Goal: Task Accomplishment & Management: Manage account settings

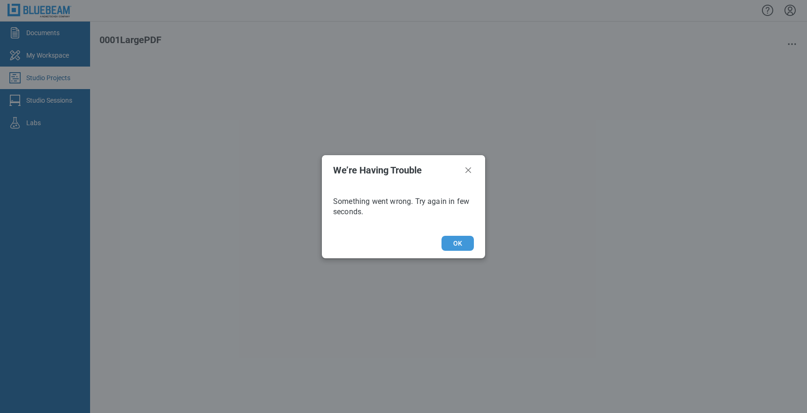
click at [461, 244] on button "OK" at bounding box center [457, 243] width 32 height 15
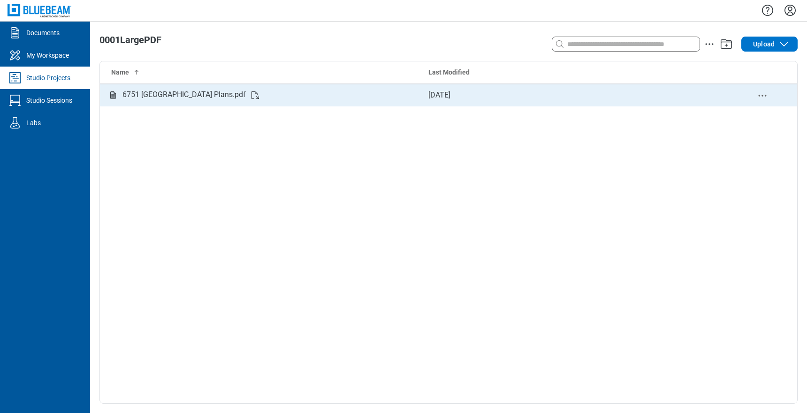
click at [179, 94] on div "6751 [GEOGRAPHIC_DATA] Plans.pdf" at bounding box center [183, 95] width 123 height 12
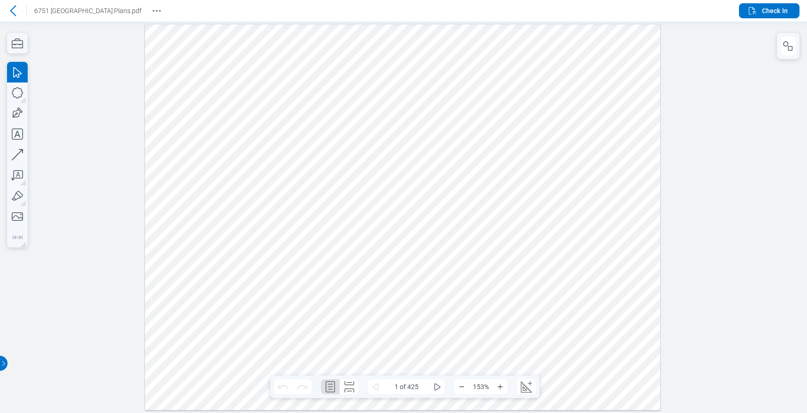
drag, startPoint x: 416, startPoint y: 144, endPoint x: 363, endPoint y: 146, distance: 53.1
click at [363, 146] on div at bounding box center [402, 217] width 515 height 386
drag, startPoint x: 243, startPoint y: 150, endPoint x: 464, endPoint y: 144, distance: 220.5
click at [464, 144] on div at bounding box center [402, 217] width 515 height 386
click at [434, 390] on icon "some" at bounding box center [437, 387] width 6 height 7
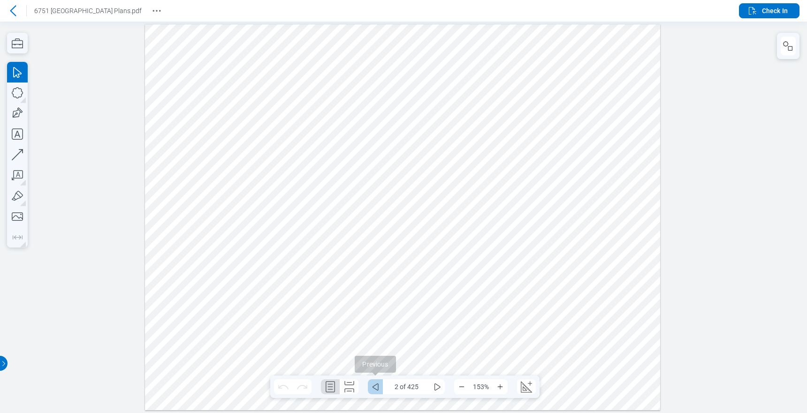
click at [376, 387] on icon "some" at bounding box center [375, 386] width 11 height 11
click at [434, 387] on icon "some" at bounding box center [437, 387] width 6 height 7
click at [379, 388] on icon "some" at bounding box center [375, 386] width 11 height 11
click at [774, 15] on span "Check In" at bounding box center [775, 10] width 26 height 9
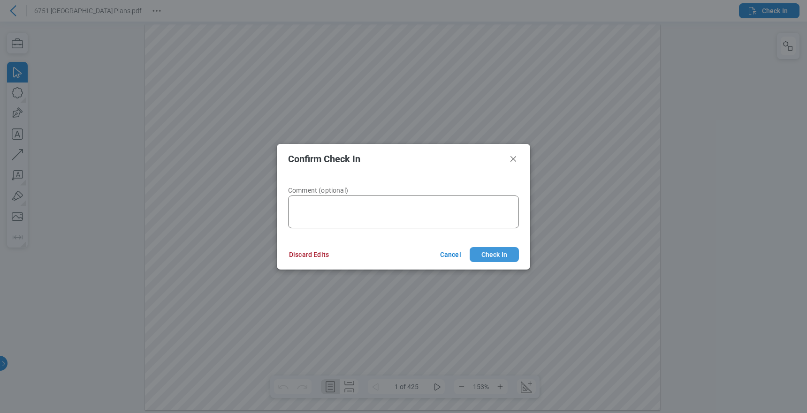
click at [495, 258] on button "Check In" at bounding box center [494, 254] width 49 height 15
click at [15, 12] on div "Confirm Check In Comment (optional) Cancel Checking In" at bounding box center [403, 206] width 807 height 413
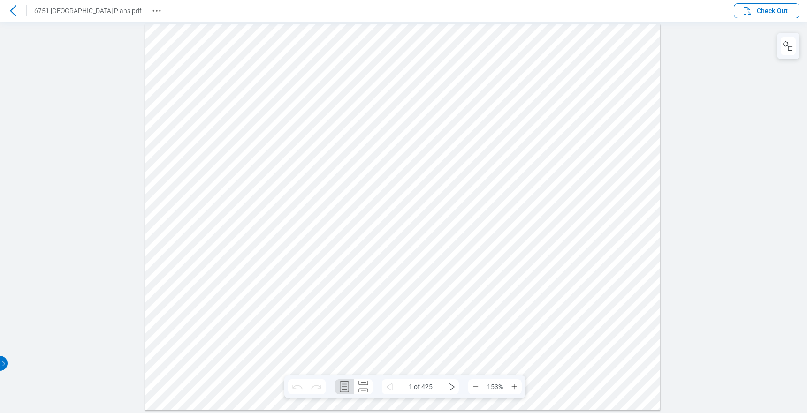
click at [12, 8] on icon at bounding box center [13, 10] width 6 height 11
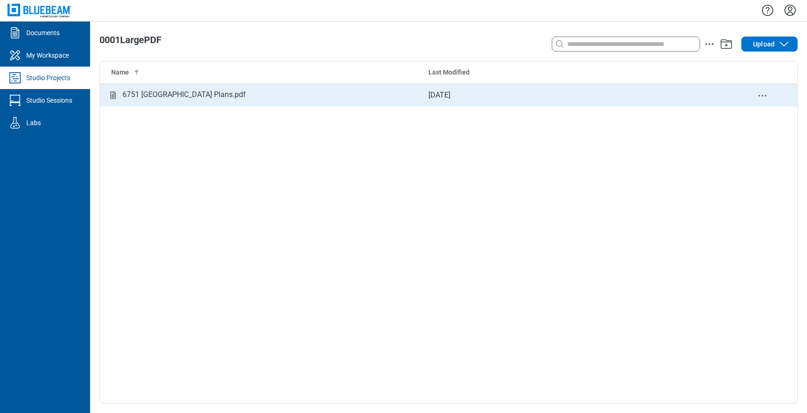
click at [764, 97] on icon "delete-context-menu" at bounding box center [762, 95] width 11 height 11
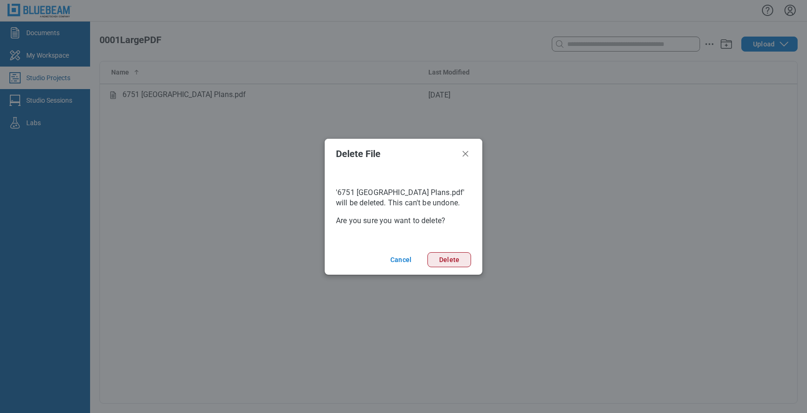
click at [454, 257] on button "Delete" at bounding box center [449, 259] width 44 height 15
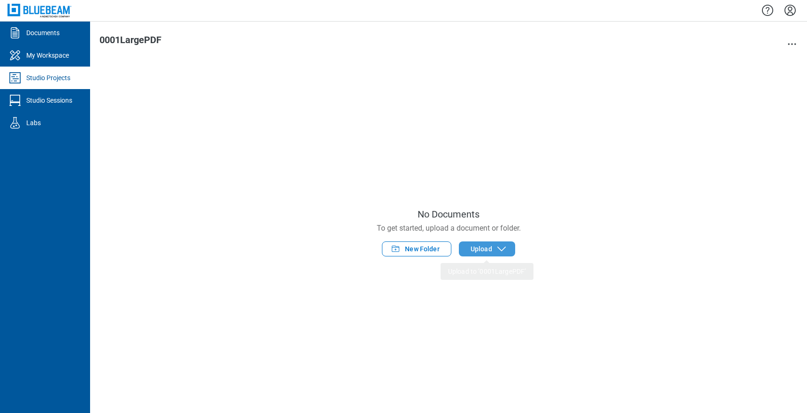
click at [488, 252] on span "Upload" at bounding box center [481, 248] width 22 height 9
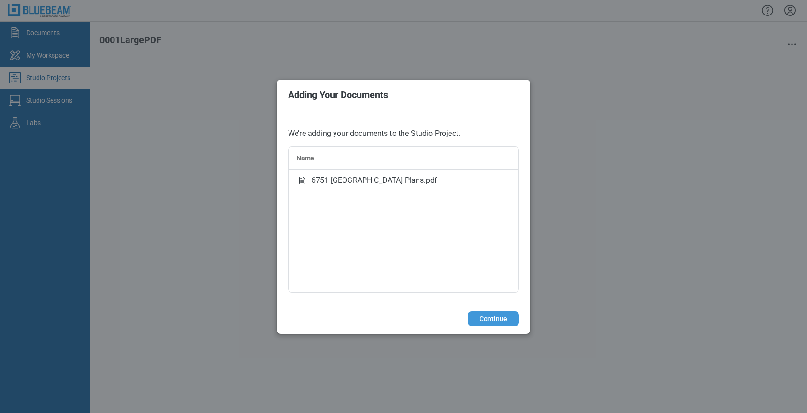
click at [496, 316] on button "Continue" at bounding box center [493, 318] width 51 height 15
